Goal: Find specific page/section: Find specific page/section

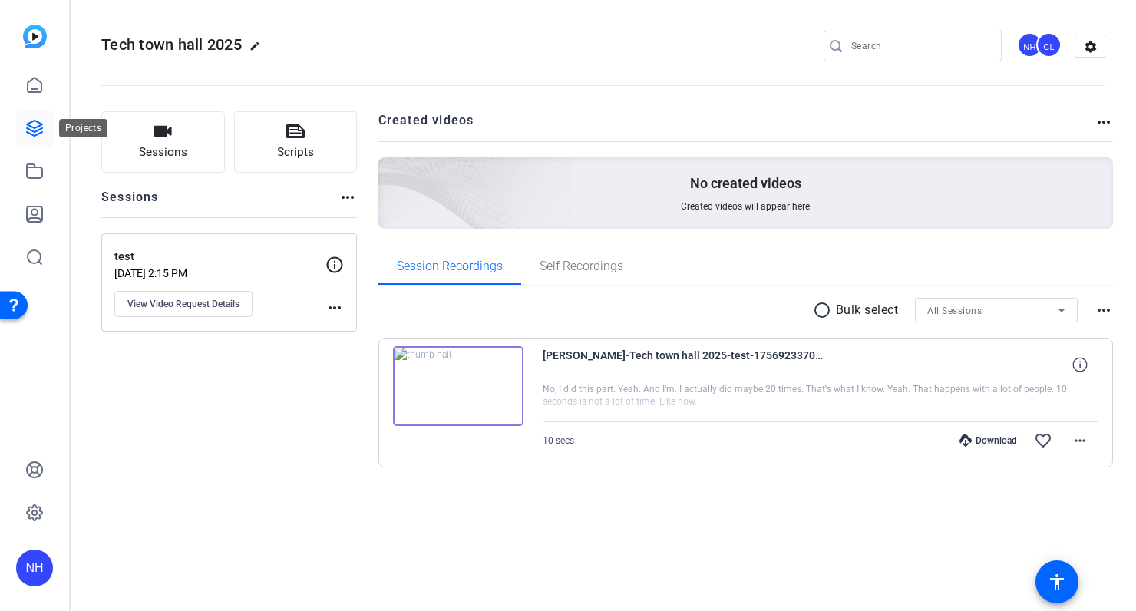
click at [31, 124] on icon at bounding box center [34, 128] width 18 height 18
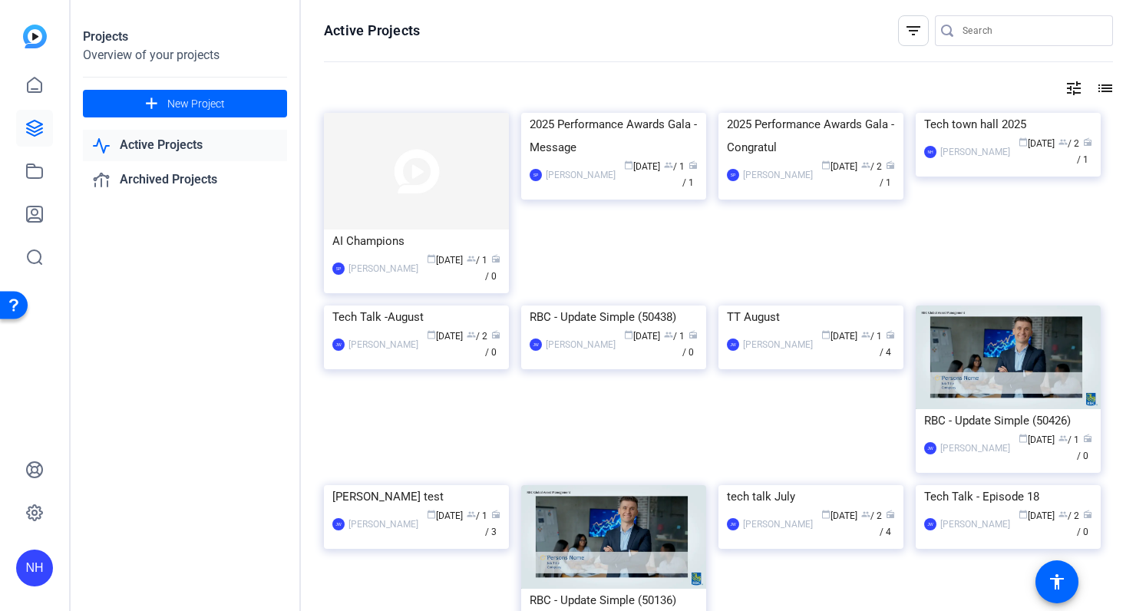
click at [1070, 88] on mat-icon "tune" at bounding box center [1073, 88] width 18 height 18
click at [981, 117] on div "Newest First" at bounding box center [990, 119] width 130 height 18
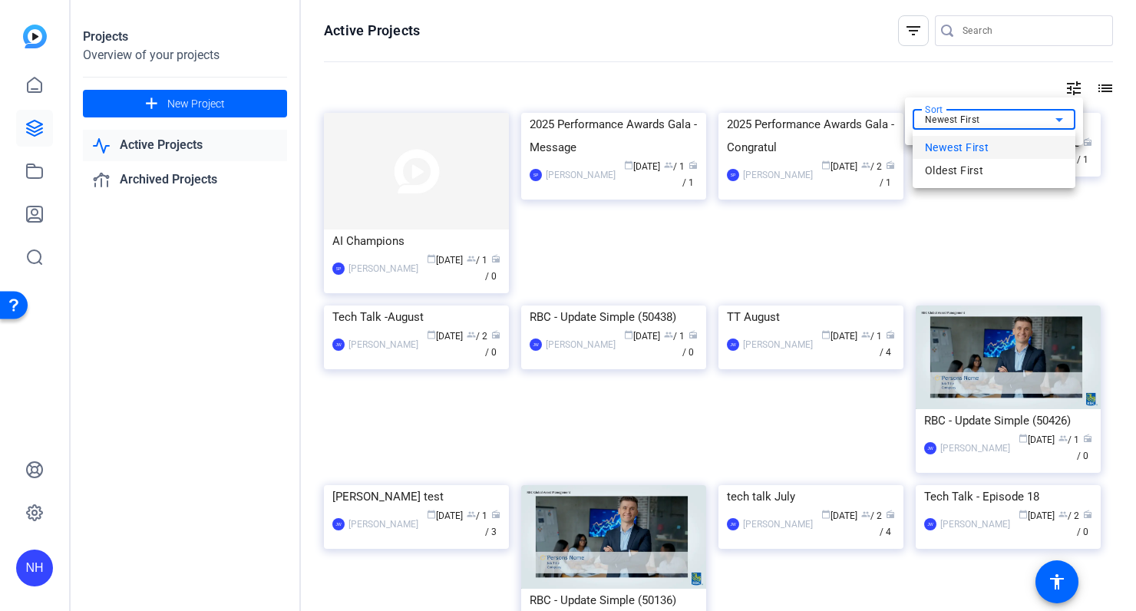
click at [954, 166] on span "Oldest First" at bounding box center [954, 170] width 58 height 18
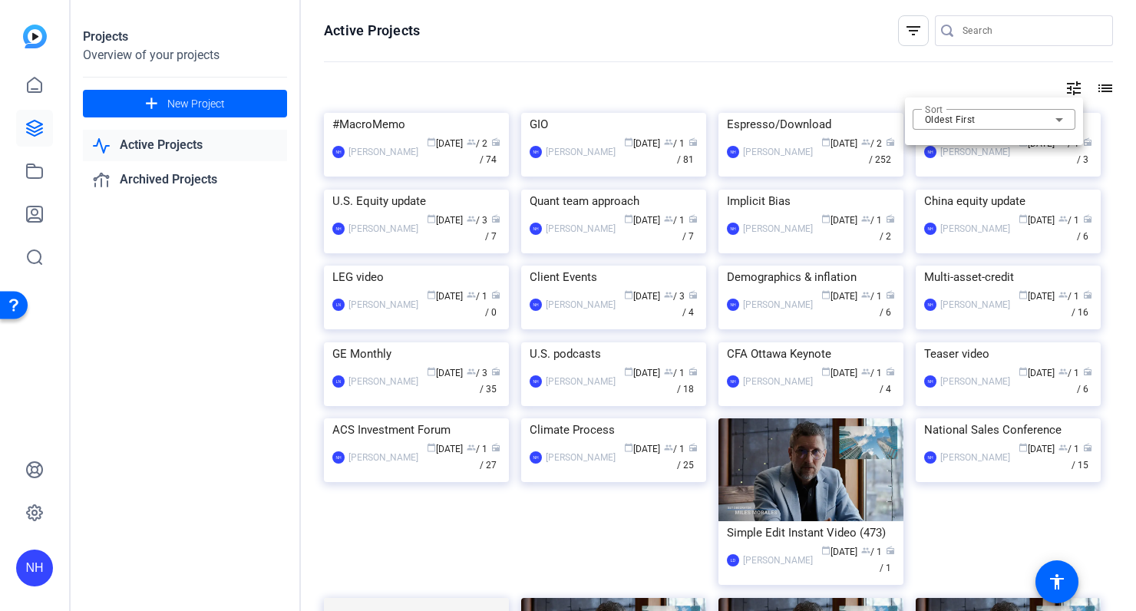
click at [739, 54] on div at bounding box center [568, 305] width 1136 height 611
click at [792, 136] on div "Espresso/Download" at bounding box center [811, 124] width 168 height 23
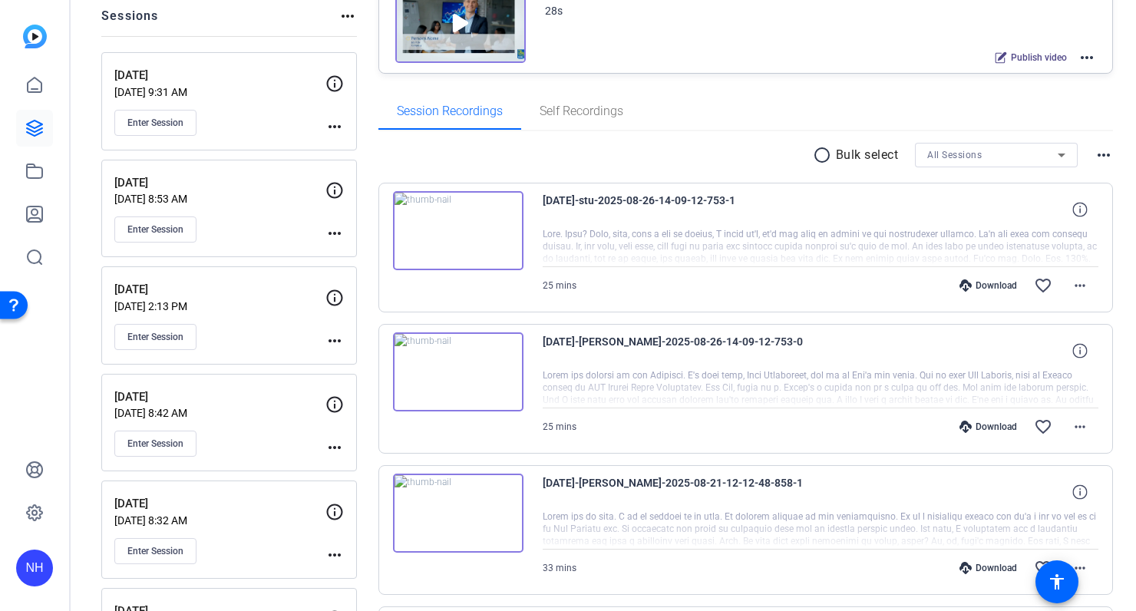
scroll to position [186, 0]
